Goal: Information Seeking & Learning: Find specific fact

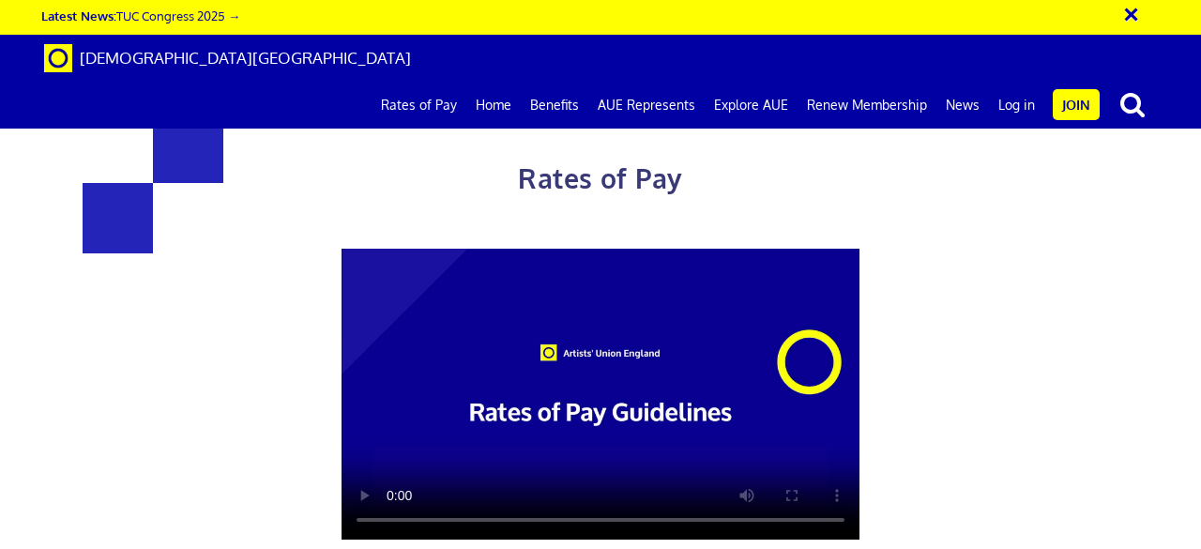
scroll to position [473, 0]
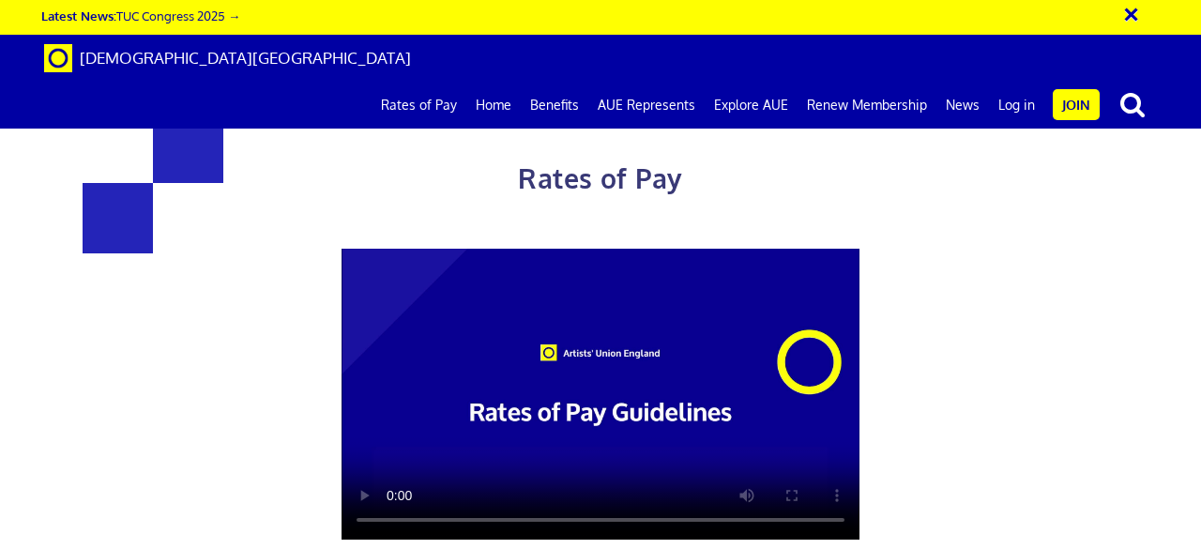
scroll to position [823, 0]
drag, startPoint x: 949, startPoint y: 476, endPoint x: 1027, endPoint y: 393, distance: 113.5
drag, startPoint x: 280, startPoint y: 136, endPoint x: 375, endPoint y: 145, distance: 96.1
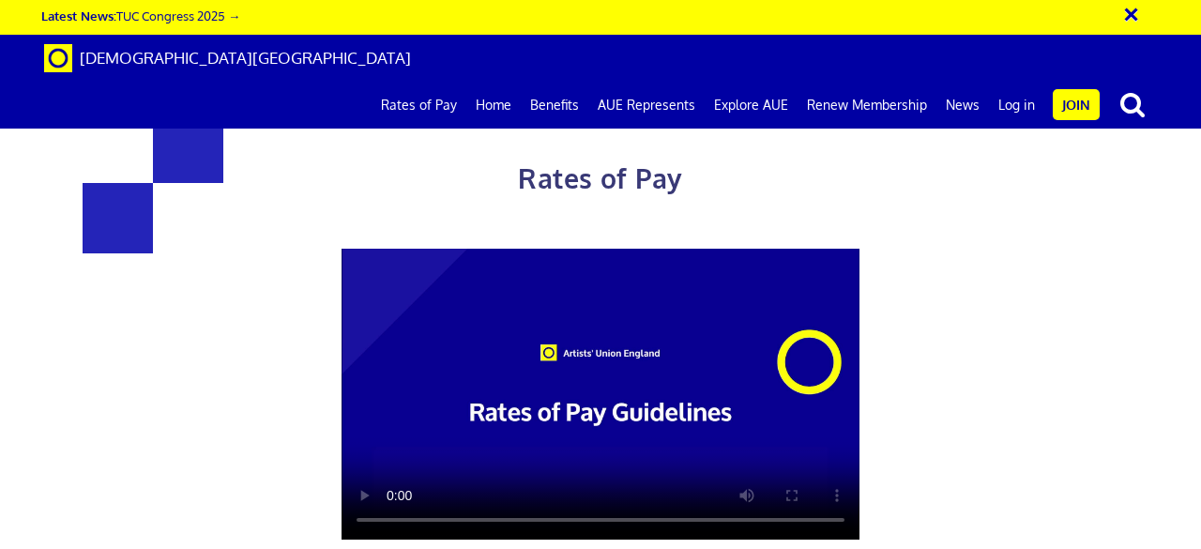
copy h3 "216.63"
drag, startPoint x: 681, startPoint y: 145, endPoint x: 782, endPoint y: 157, distance: 101.9
copy h3 "284.31"
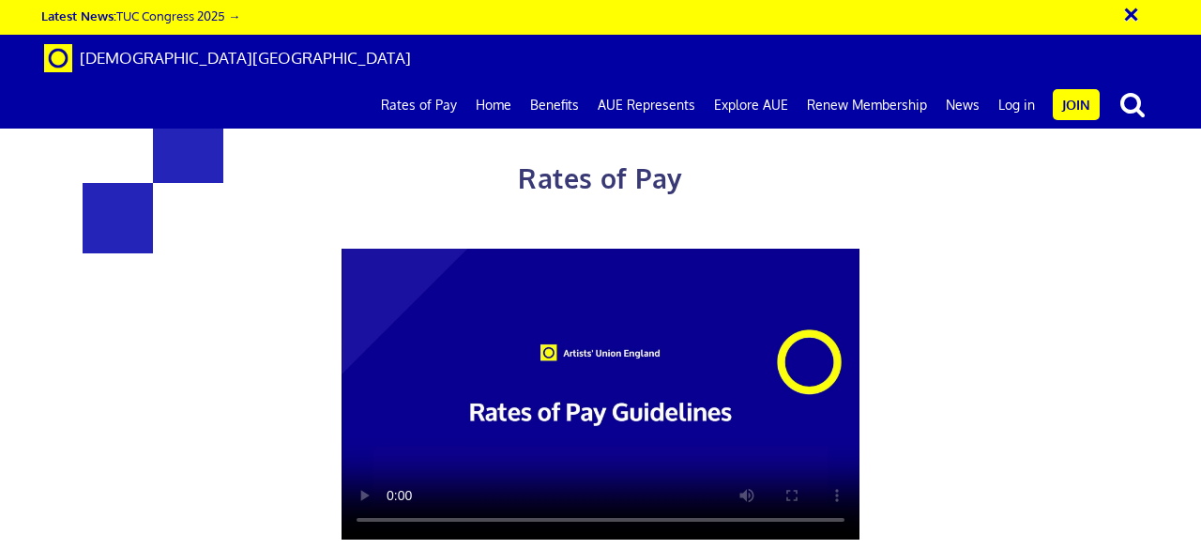
scroll to position [1925, 0]
drag, startPoint x: 1052, startPoint y: 479, endPoint x: 790, endPoint y: 431, distance: 267.1
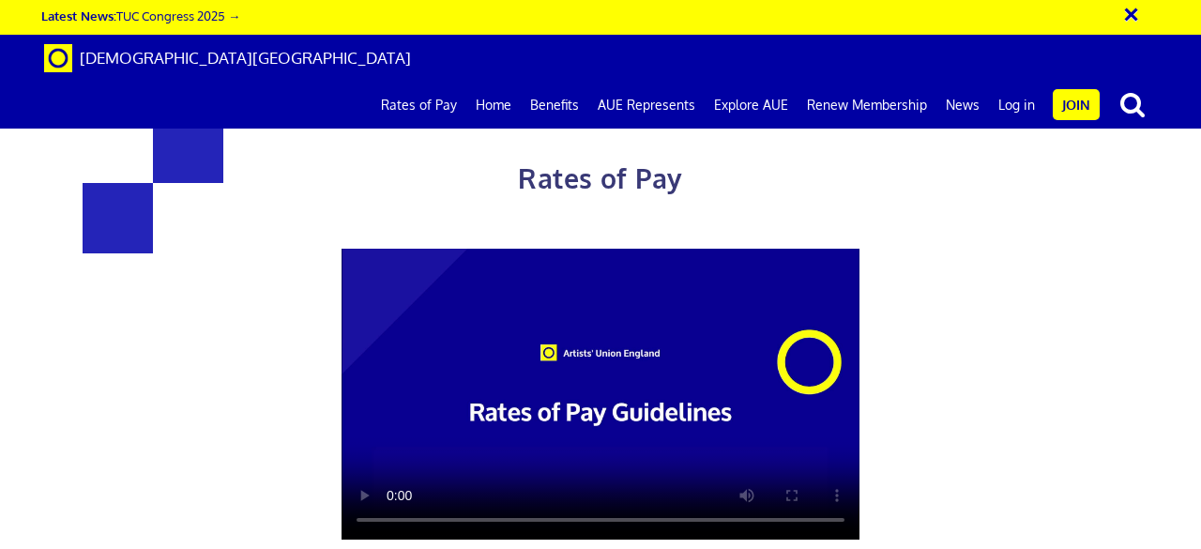
scroll to position [2886, 0]
drag, startPoint x: 343, startPoint y: 351, endPoint x: 245, endPoint y: 342, distance: 98.8
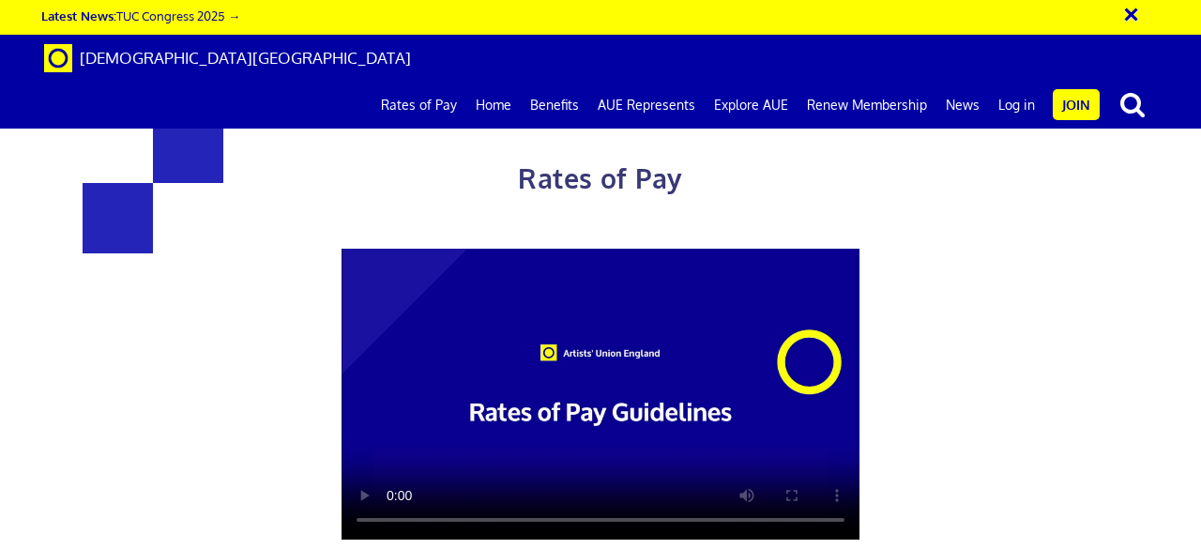
drag, startPoint x: 249, startPoint y: 308, endPoint x: 749, endPoint y: 309, distance: 500.9
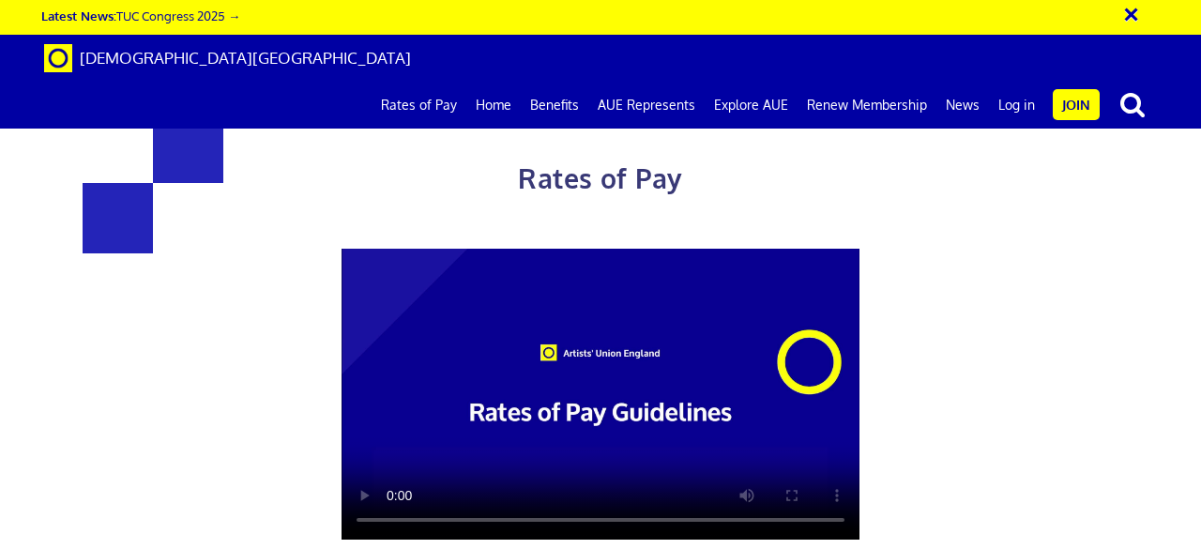
scroll to position [780, 0]
